Goal: Transaction & Acquisition: Purchase product/service

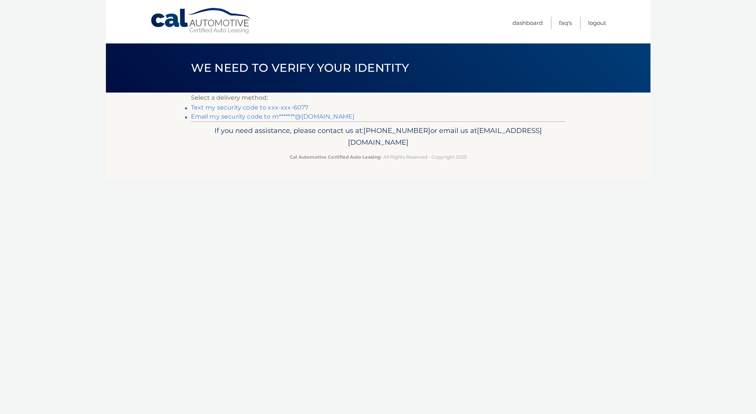
click at [233, 109] on link "Text my security code to xxx-xxx-6077" at bounding box center [250, 107] width 118 height 7
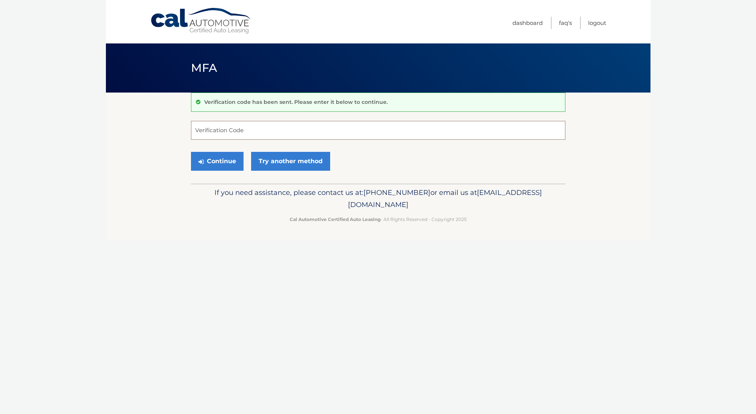
click at [242, 130] on input "Verification Code" at bounding box center [378, 130] width 374 height 19
type input "895096"
click at [217, 161] on button "Continue" at bounding box center [217, 161] width 53 height 19
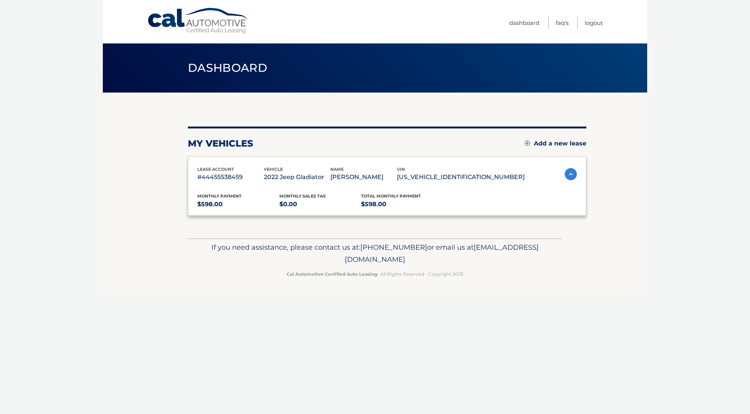
click at [238, 159] on div "lease account #44455538459 vehicle 2022 Jeep Gladiator name MICHAEL GAWRON vin …" at bounding box center [387, 186] width 398 height 59
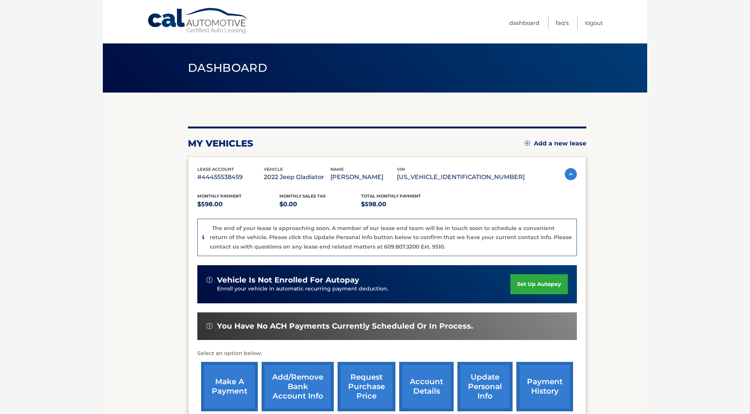
click at [238, 380] on link "make a payment" at bounding box center [229, 387] width 57 height 50
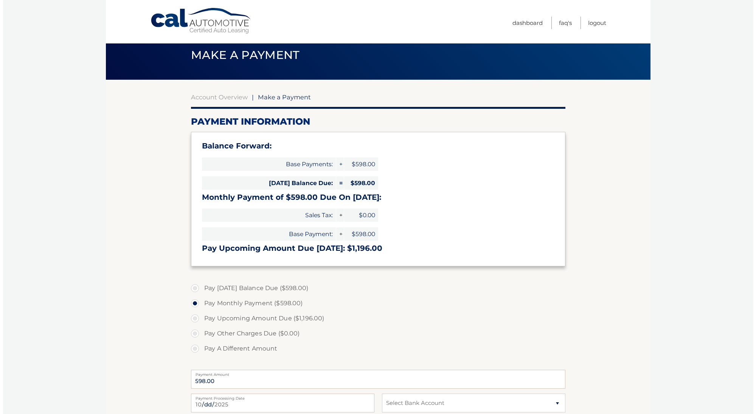
scroll to position [143, 0]
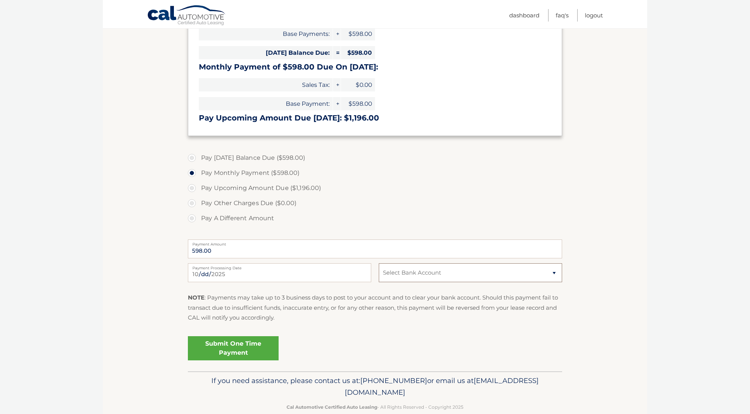
select select "NTdhN2Q2NGQtYmE0Yy00ZGQ2LTkyYmUtNGI0NmZhODE3MDVj"
click at [259, 343] on link "Submit One Time Payment" at bounding box center [233, 348] width 91 height 24
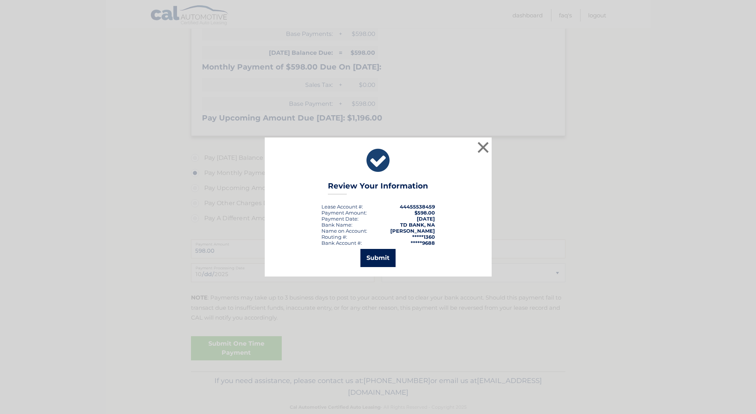
click at [382, 262] on button "Submit" at bounding box center [377, 258] width 35 height 18
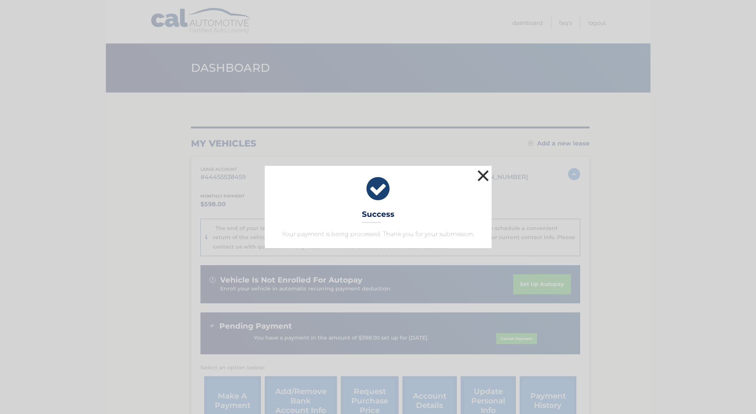
click at [481, 177] on button "×" at bounding box center [483, 175] width 15 height 15
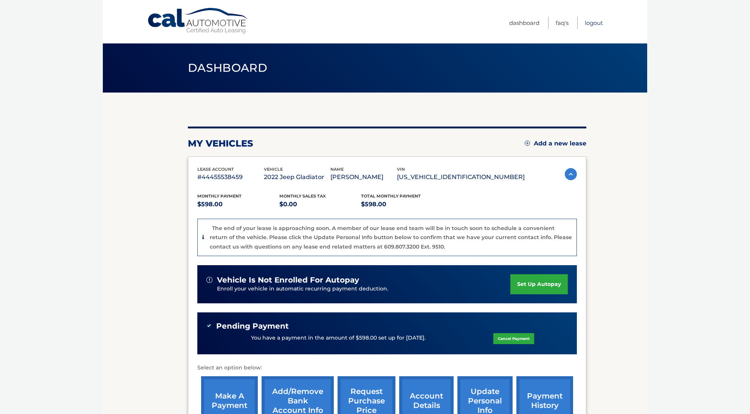
click at [597, 17] on link "Logout" at bounding box center [594, 23] width 18 height 12
